Goal: Task Accomplishment & Management: Complete application form

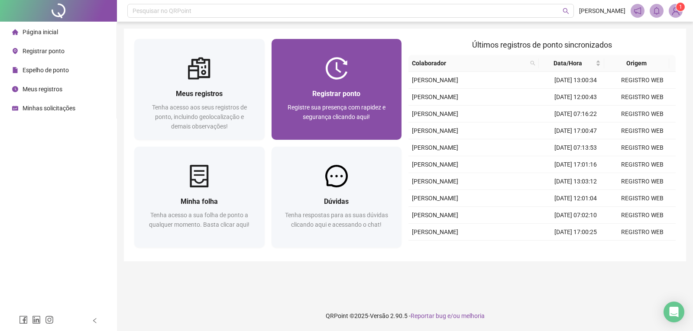
click at [319, 87] on div "Registrar ponto Registre sua presença com rapidez e segurança clicando aqui!" at bounding box center [337, 110] width 130 height 60
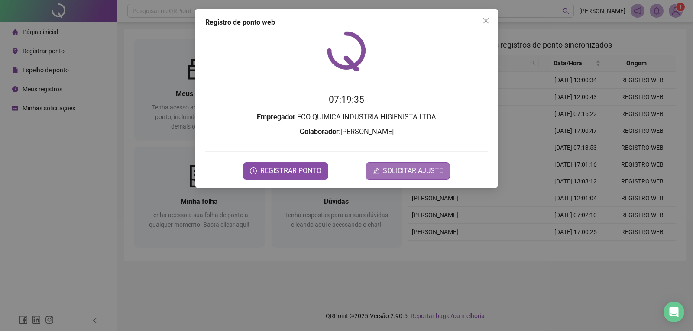
click at [426, 168] on span "SOLICITAR AJUSTE" at bounding box center [413, 171] width 60 height 10
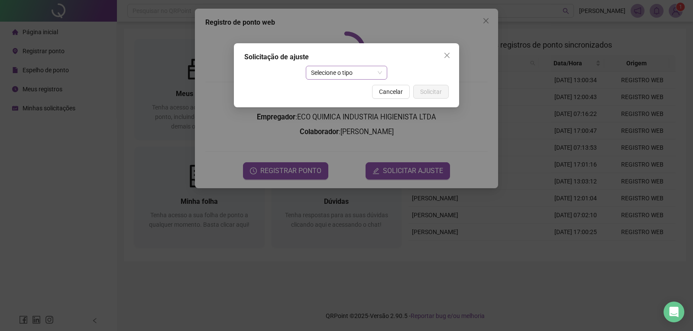
click at [351, 73] on span "Selecione o tipo" at bounding box center [346, 72] width 71 height 13
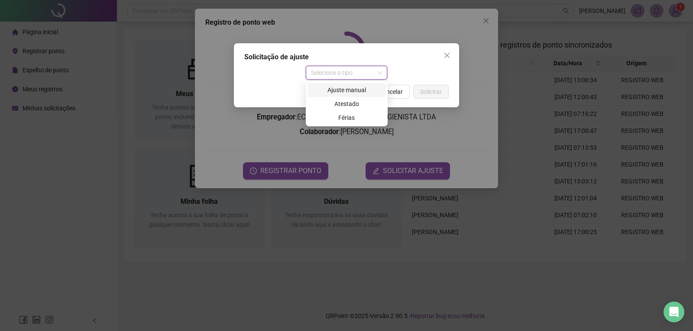
click at [344, 92] on div "Ajuste manual" at bounding box center [347, 90] width 68 height 10
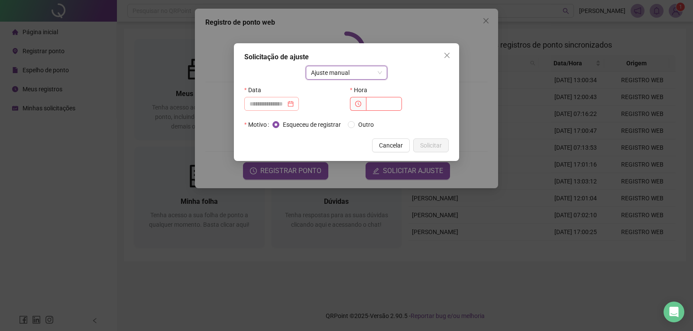
click at [294, 103] on div at bounding box center [271, 104] width 44 height 10
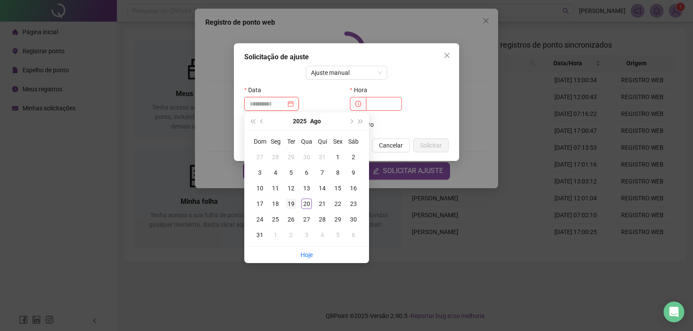
type input "**********"
click at [296, 201] on div "19" at bounding box center [291, 204] width 10 height 10
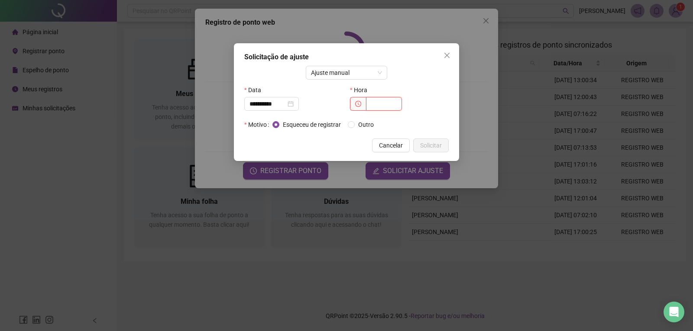
click at [373, 103] on input "text" at bounding box center [384, 104] width 36 height 14
type input "*****"
click at [426, 142] on span "Solicitar" at bounding box center [431, 146] width 22 height 10
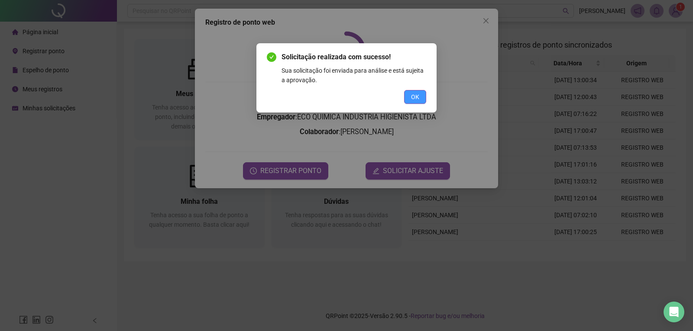
click at [415, 94] on span "OK" at bounding box center [415, 97] width 8 height 10
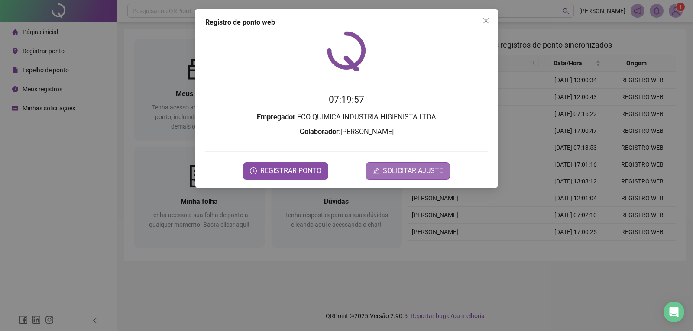
click at [411, 166] on span "SOLICITAR AJUSTE" at bounding box center [413, 171] width 60 height 10
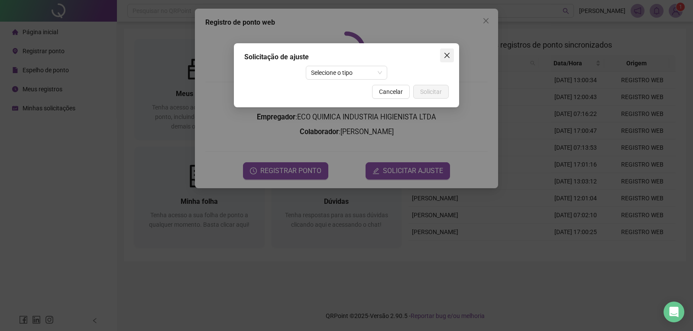
click at [443, 51] on button "Close" at bounding box center [447, 55] width 14 height 14
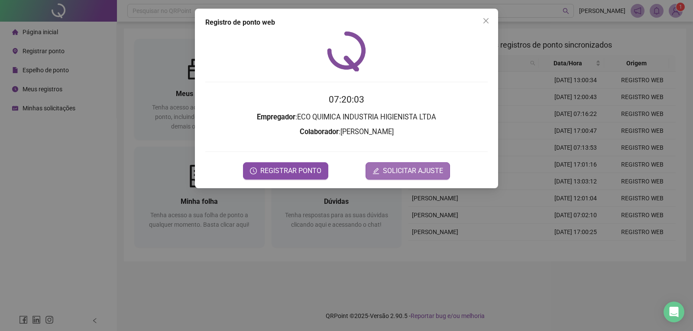
click at [421, 164] on button "SOLICITAR AJUSTE" at bounding box center [407, 170] width 84 height 17
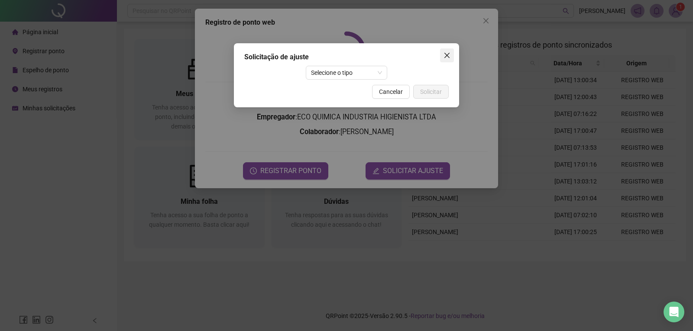
click at [442, 60] on button "Close" at bounding box center [447, 55] width 14 height 14
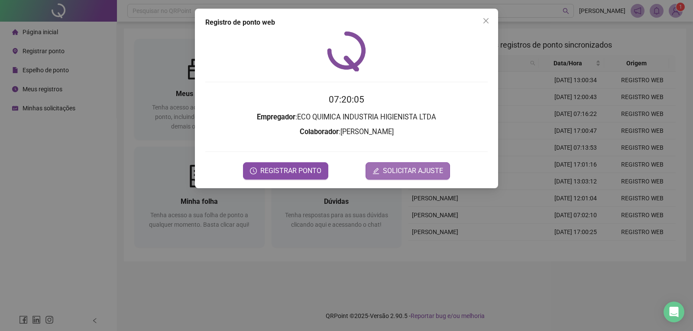
click at [411, 164] on button "SOLICITAR AJUSTE" at bounding box center [407, 170] width 84 height 17
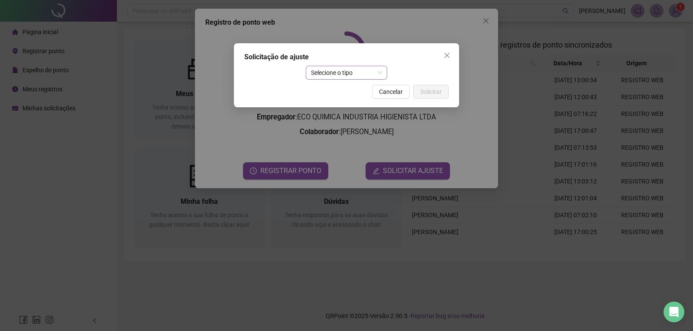
click at [356, 76] on span "Selecione o tipo" at bounding box center [346, 72] width 71 height 13
click at [398, 79] on div "Selecione o tipo" at bounding box center [346, 73] width 204 height 14
click at [446, 51] on button "Close" at bounding box center [447, 55] width 14 height 14
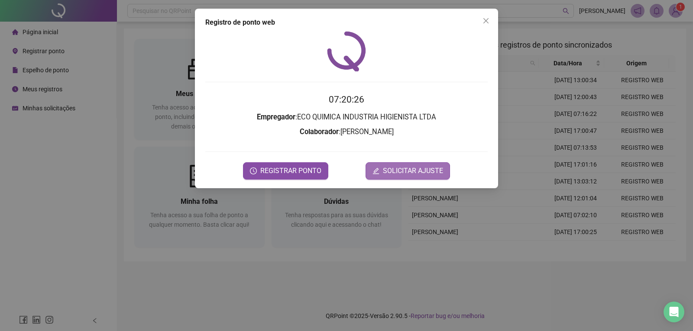
click at [375, 174] on icon "edit" at bounding box center [376, 171] width 6 height 6
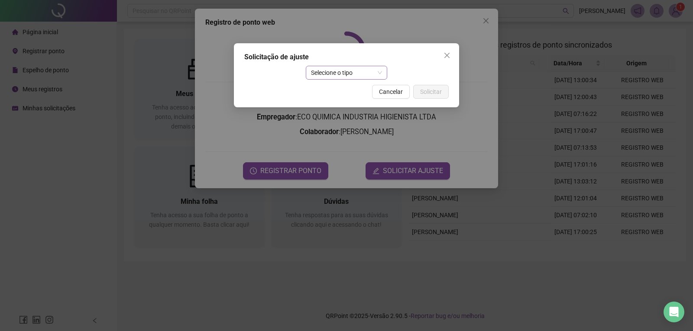
click at [339, 74] on span "Selecione o tipo" at bounding box center [346, 72] width 71 height 13
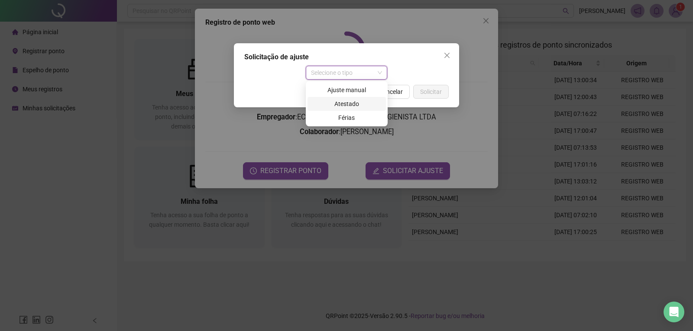
click at [343, 101] on div "Atestado" at bounding box center [347, 104] width 68 height 10
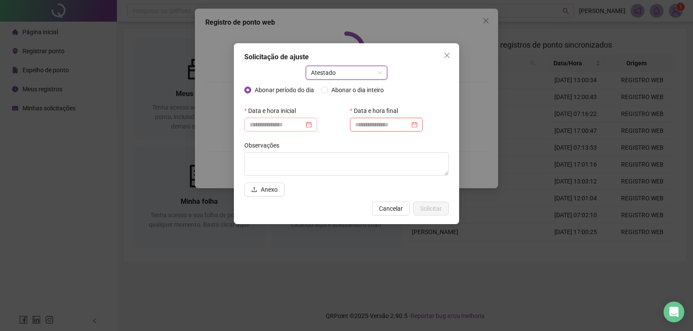
click at [312, 126] on div at bounding box center [280, 125] width 62 height 10
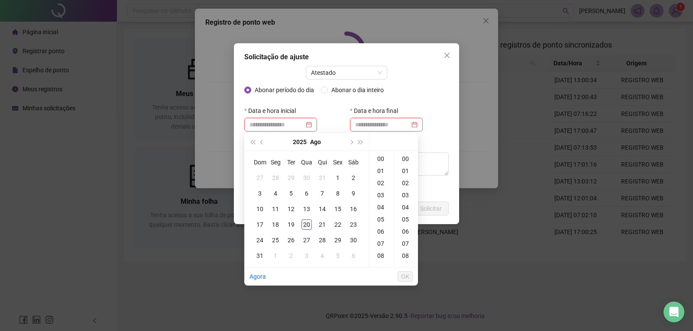
click at [307, 223] on div "20" at bounding box center [306, 225] width 10 height 10
type input "**********"
click at [392, 125] on input at bounding box center [382, 125] width 55 height 10
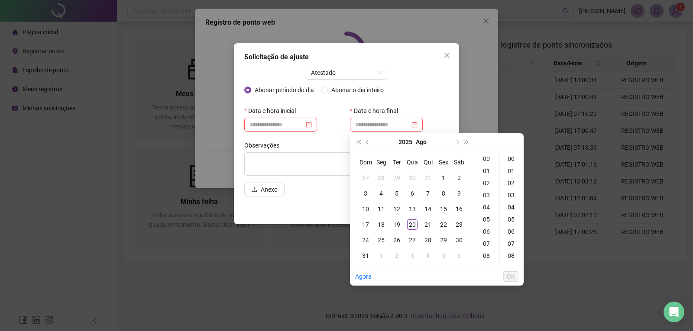
click at [283, 123] on input at bounding box center [276, 125] width 55 height 10
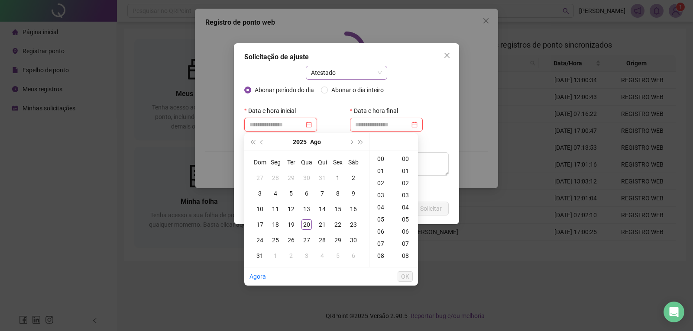
click at [333, 76] on span "Atestado" at bounding box center [346, 72] width 71 height 13
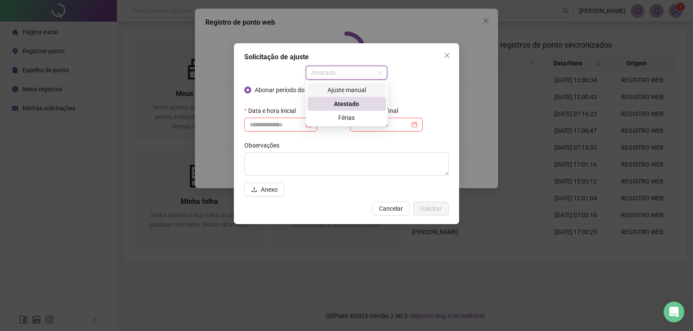
click at [336, 92] on div "Ajuste manual" at bounding box center [347, 90] width 68 height 10
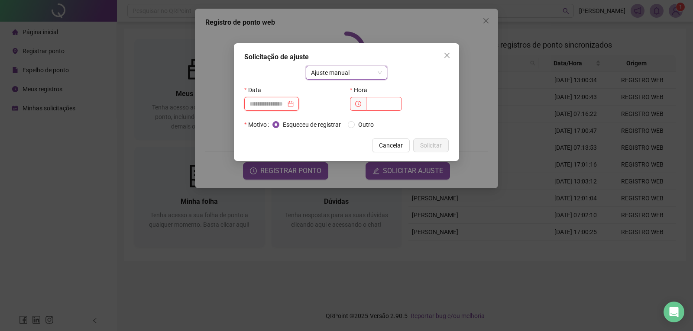
click at [272, 105] on input at bounding box center [267, 104] width 36 height 10
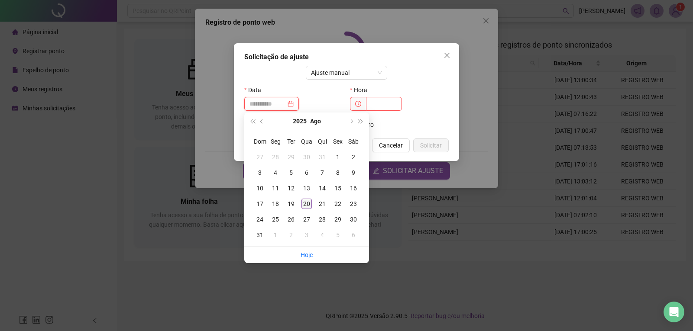
type input "**********"
click at [305, 207] on div "20" at bounding box center [306, 204] width 10 height 10
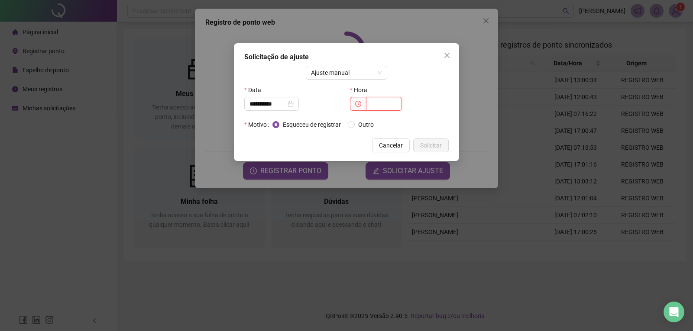
click at [381, 101] on input "text" at bounding box center [384, 104] width 36 height 14
type input "*****"
click at [415, 140] on button "Solicitar" at bounding box center [431, 146] width 36 height 14
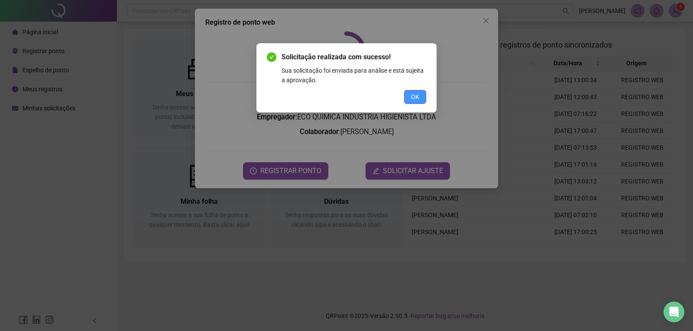
click at [409, 94] on button "OK" at bounding box center [415, 97] width 22 height 14
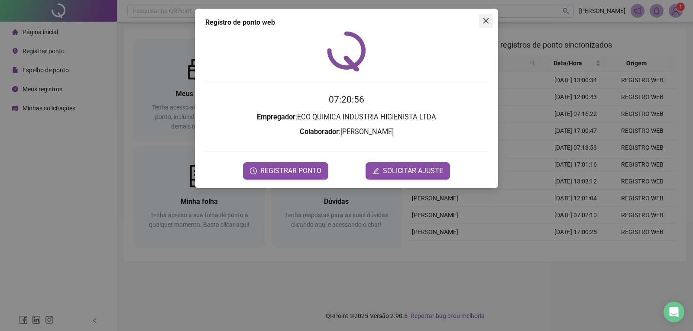
click at [488, 17] on icon "close" at bounding box center [485, 20] width 7 height 7
